Goal: Check status: Check status

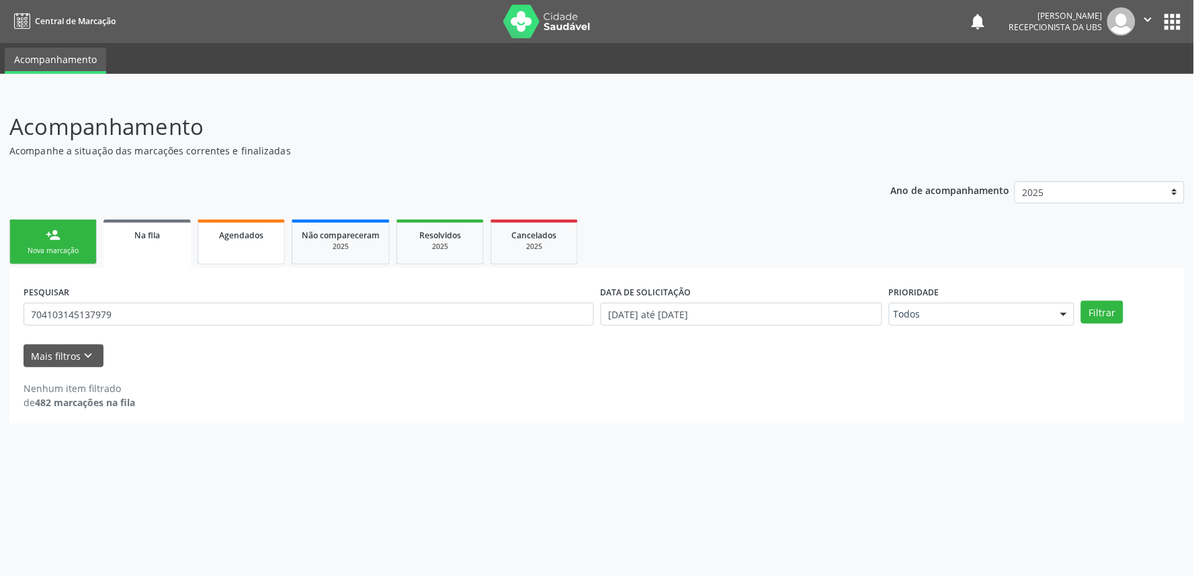
click at [281, 243] on link "Agendados" at bounding box center [241, 242] width 87 height 45
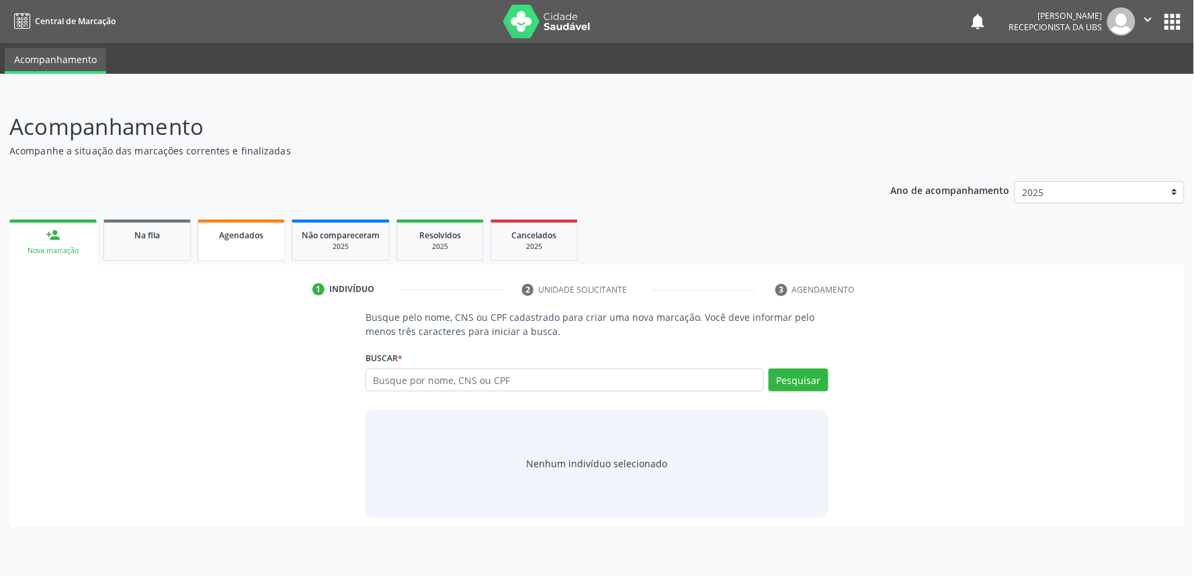
click at [232, 251] on link "Agendados" at bounding box center [241, 241] width 87 height 42
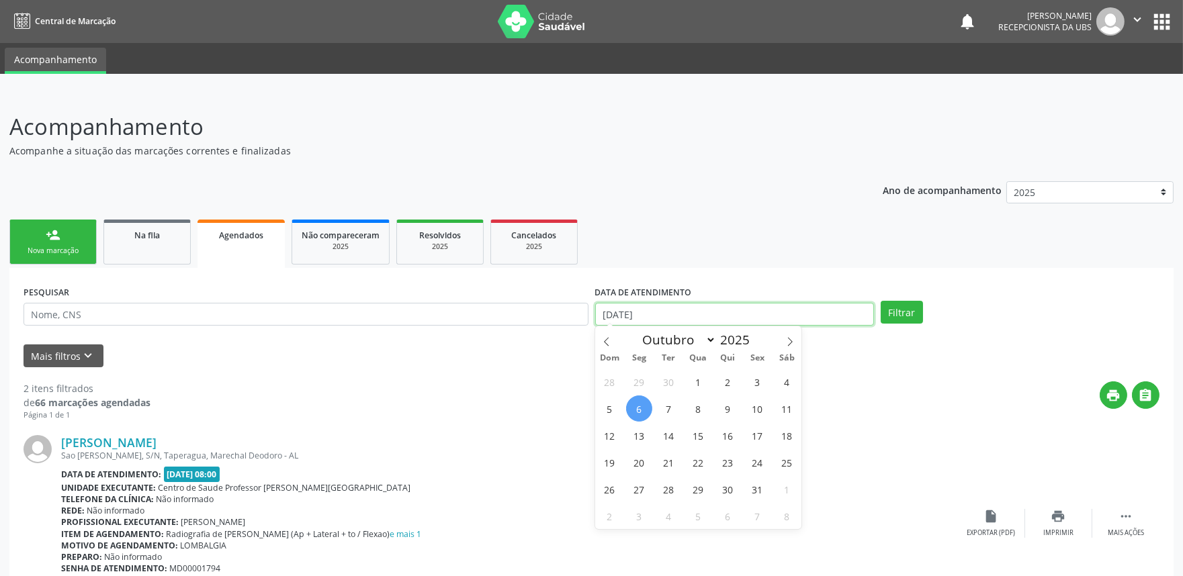
click at [734, 308] on input "[DATE]" at bounding box center [734, 314] width 279 height 23
click at [699, 378] on span "1" at bounding box center [698, 382] width 26 height 26
type input "01/10/2025"
click at [787, 341] on icon at bounding box center [789, 341] width 9 height 9
select select "10"
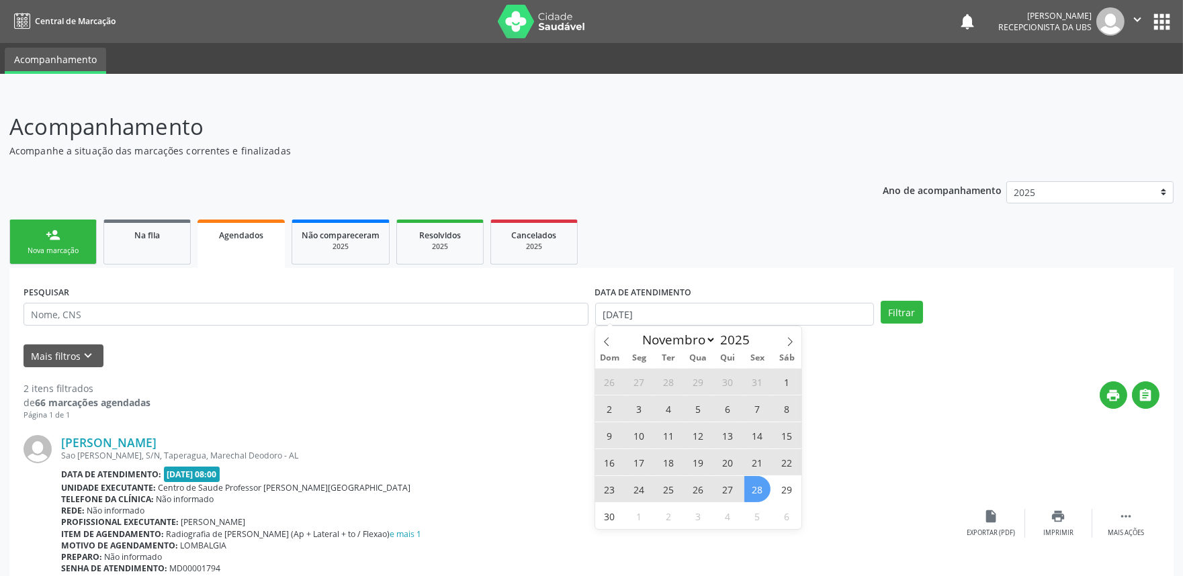
click at [762, 485] on span "28" at bounding box center [757, 489] width 26 height 26
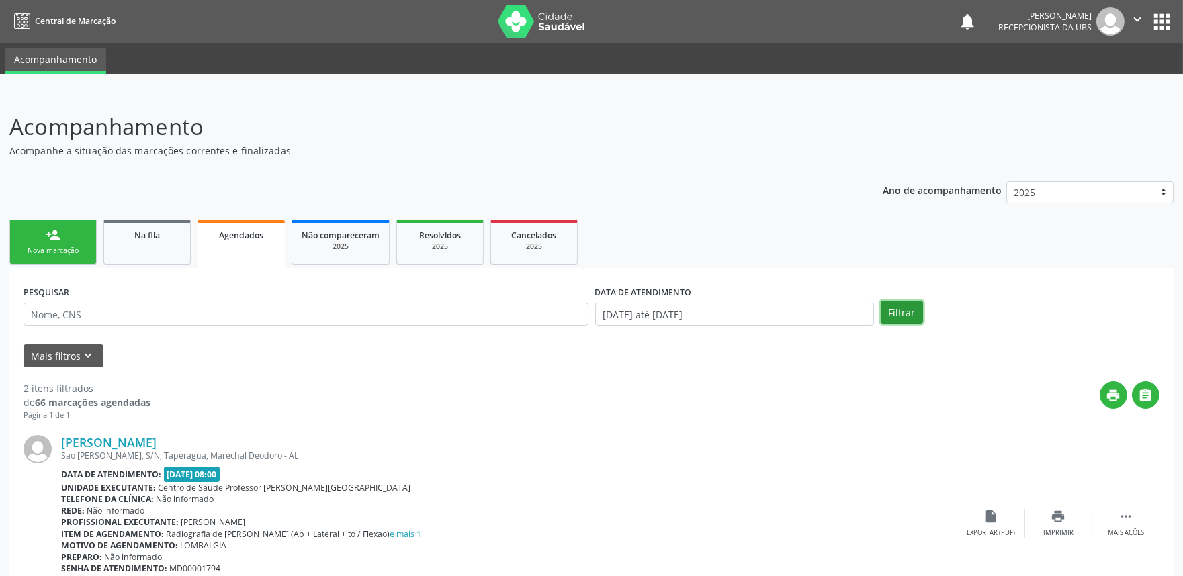
click at [912, 306] on button "Filtrar" at bounding box center [902, 312] width 42 height 23
click at [912, 303] on button "Filtrar" at bounding box center [902, 312] width 42 height 23
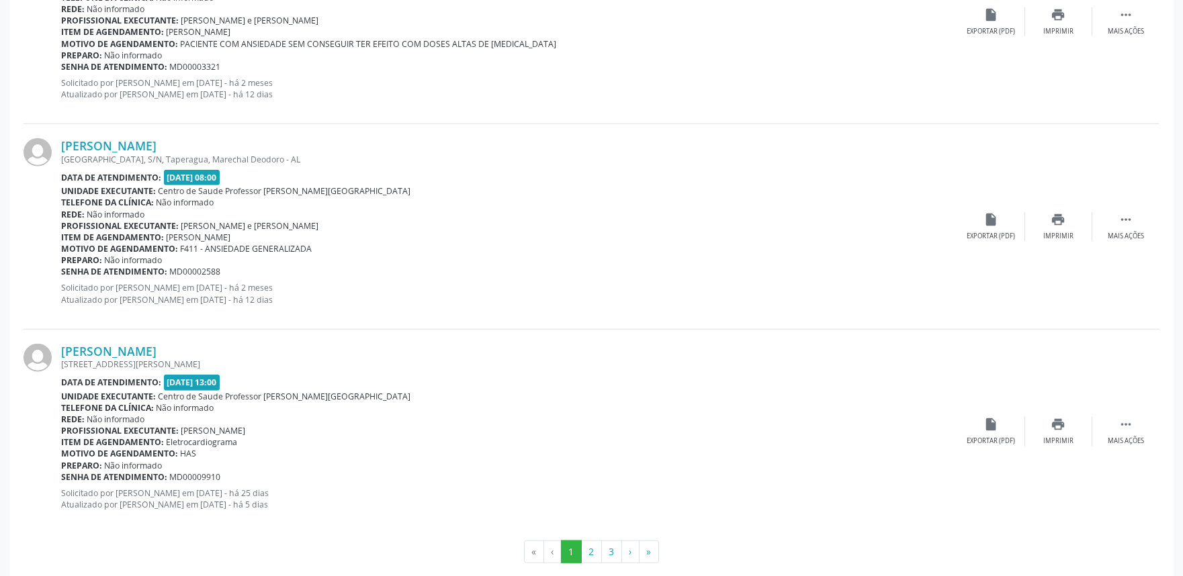
scroll to position [2984, 0]
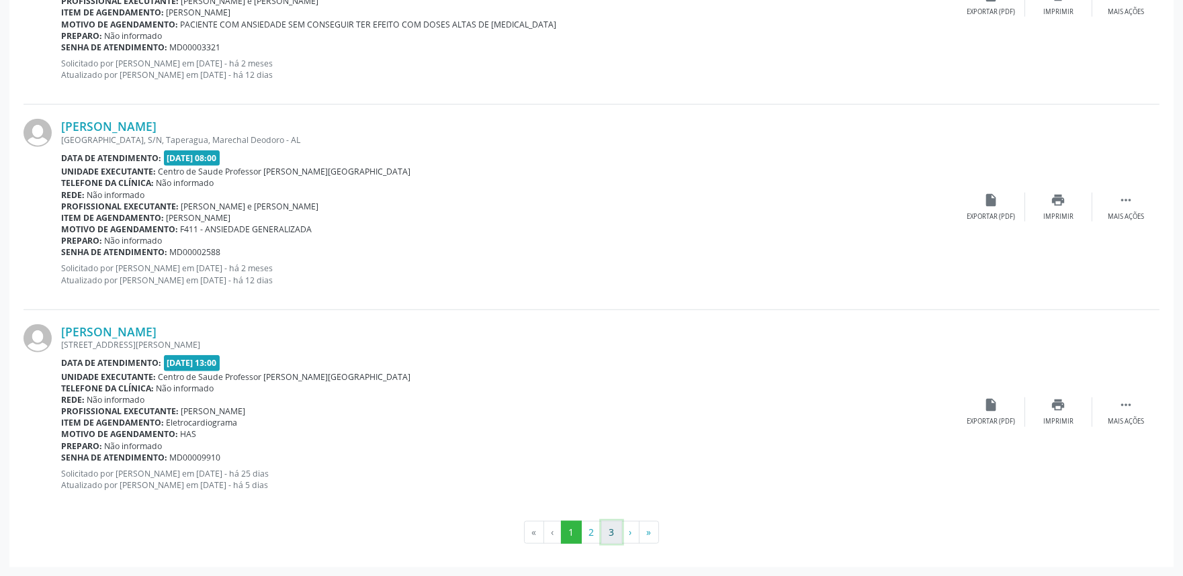
click at [615, 532] on button "3" at bounding box center [611, 532] width 21 height 23
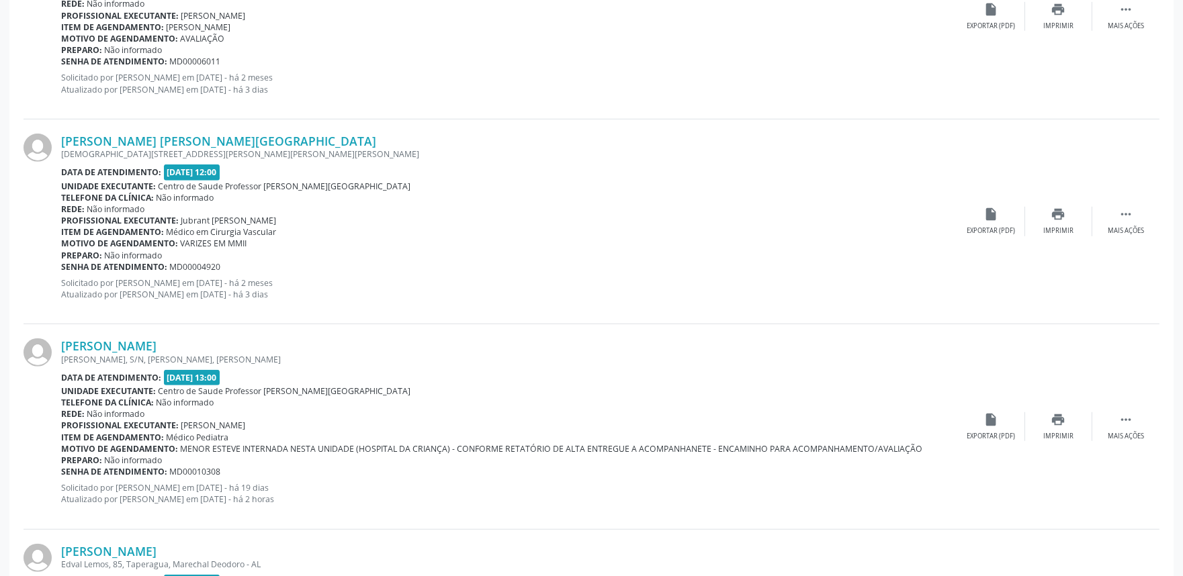
scroll to position [2141, 0]
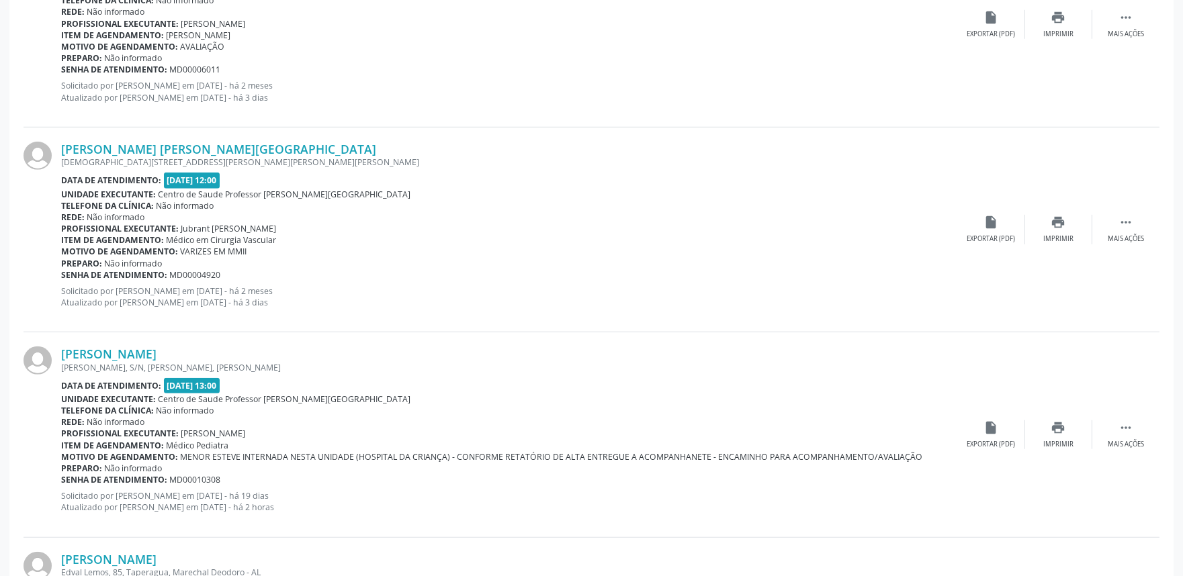
click at [847, 378] on div "Data de atendimento: 13/10/2025 - 13:00" at bounding box center [509, 385] width 897 height 15
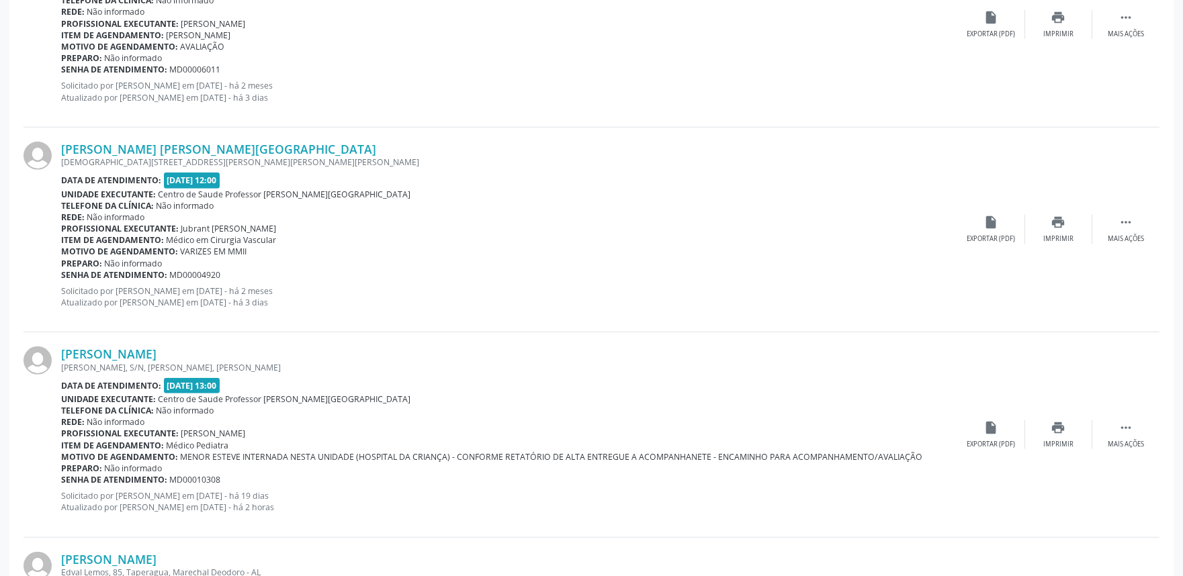
click at [847, 378] on div "Data de atendimento: 13/10/2025 - 13:00" at bounding box center [509, 385] width 897 height 15
click at [785, 49] on div "Motivo de agendamento: AVALIAÇÃO" at bounding box center [509, 46] width 897 height 11
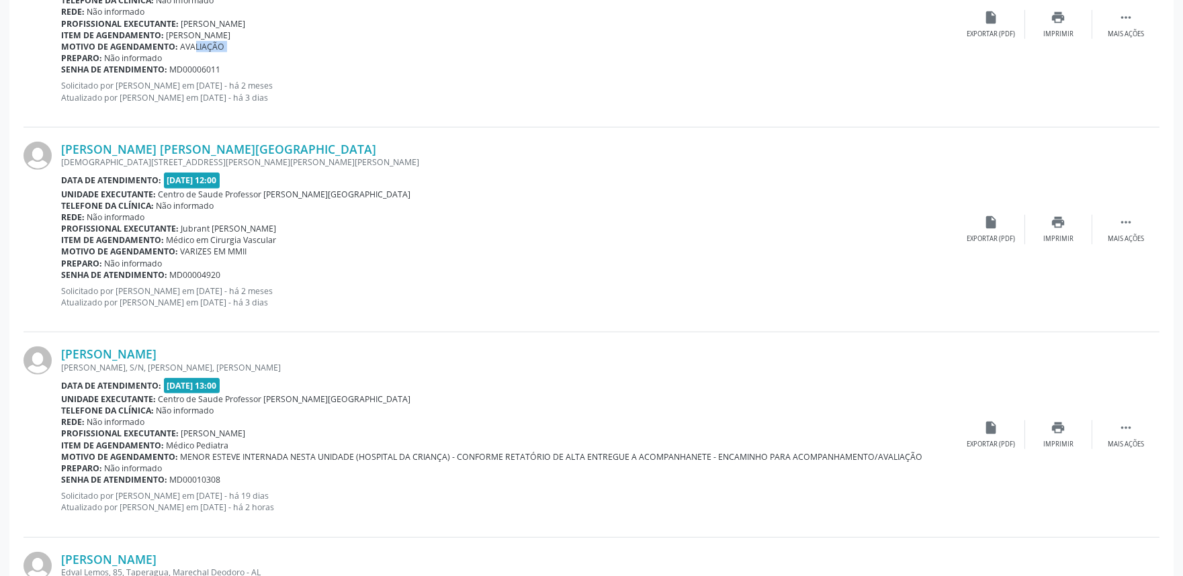
click at [785, 49] on div "Motivo de agendamento: AVALIAÇÃO" at bounding box center [509, 46] width 897 height 11
